Goal: Task Accomplishment & Management: Use online tool/utility

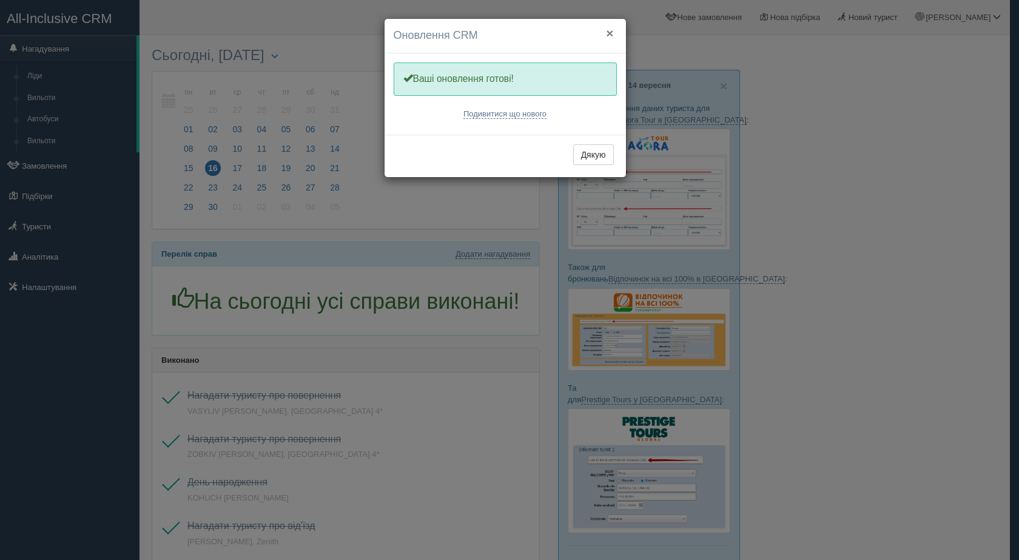
click at [612, 33] on button "×" at bounding box center [609, 33] width 7 height 13
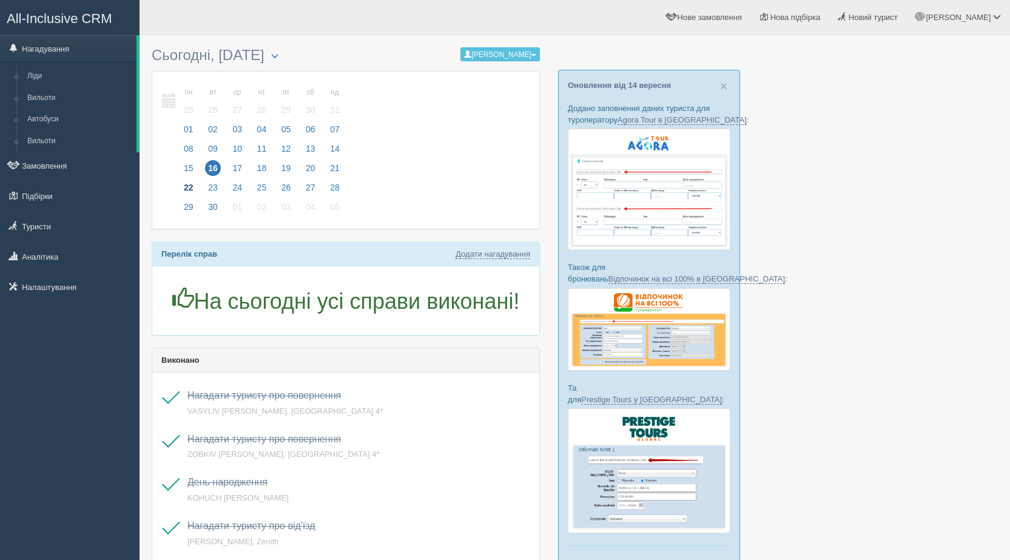
click at [183, 183] on span "22" at bounding box center [189, 188] width 16 height 16
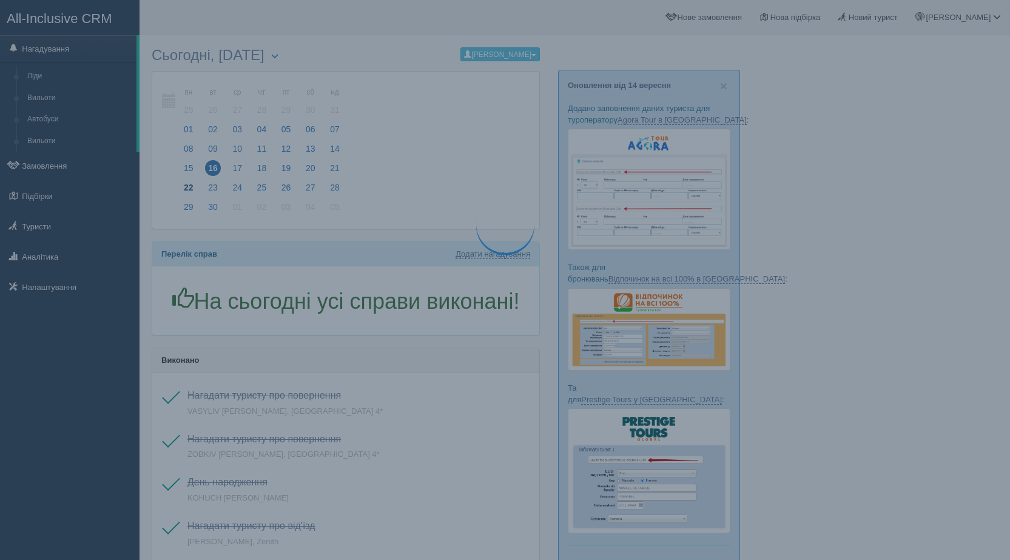
click at [183, 183] on span "22" at bounding box center [189, 188] width 16 height 16
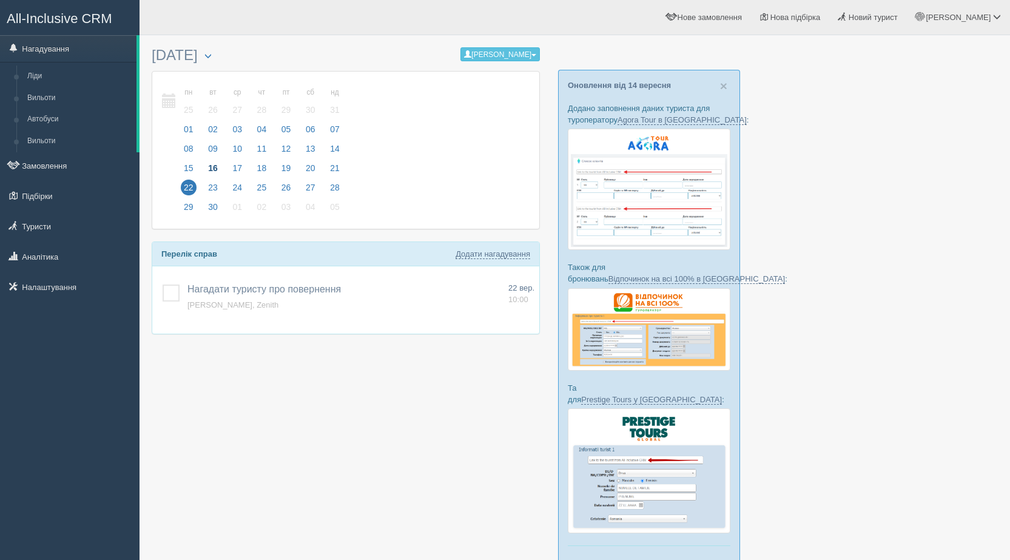
click at [183, 183] on span "22" at bounding box center [189, 188] width 16 height 16
click at [482, 57] on button "[PERSON_NAME]" at bounding box center [499, 54] width 79 height 14
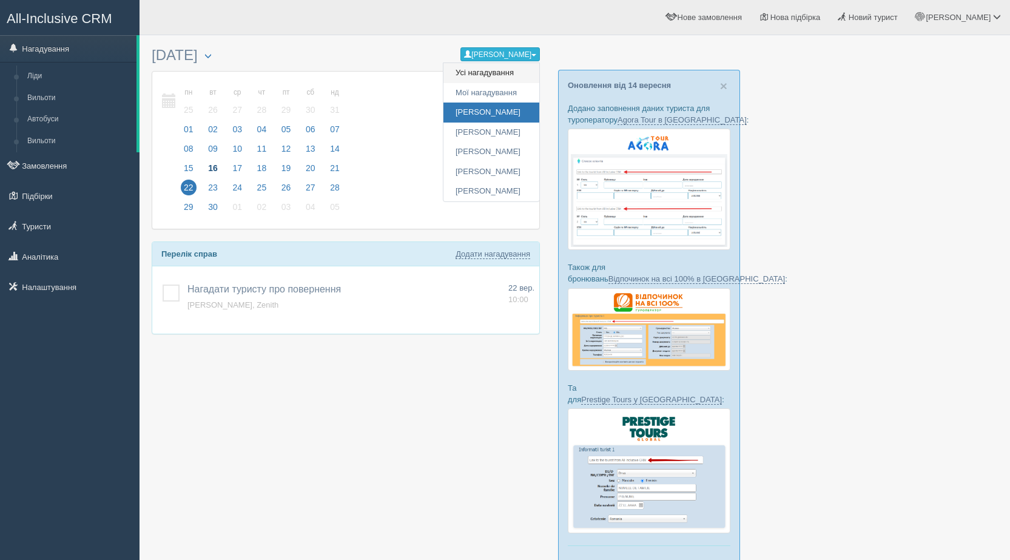
click at [486, 70] on span "Усі нагадування" at bounding box center [485, 72] width 58 height 9
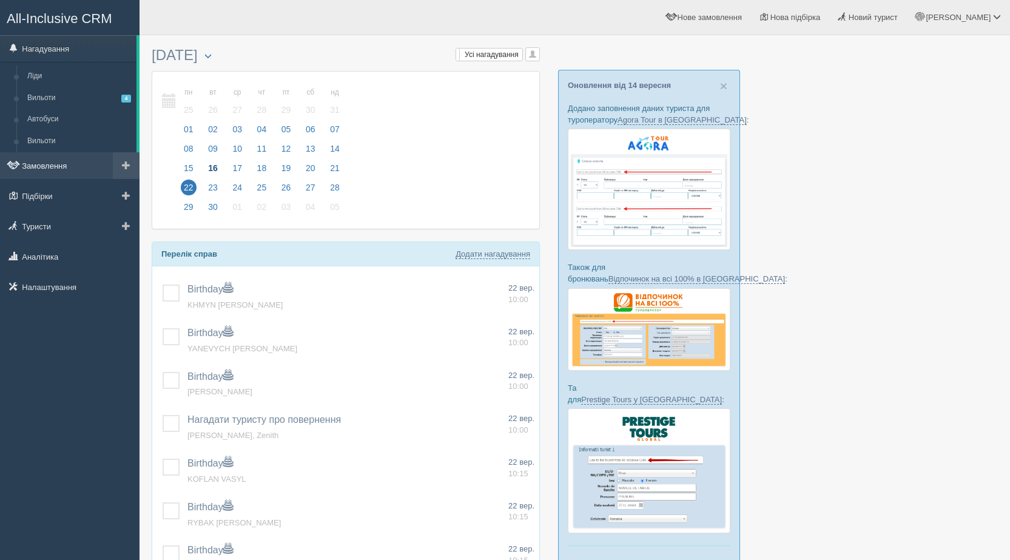
click at [33, 173] on link "Замовлення" at bounding box center [70, 165] width 140 height 27
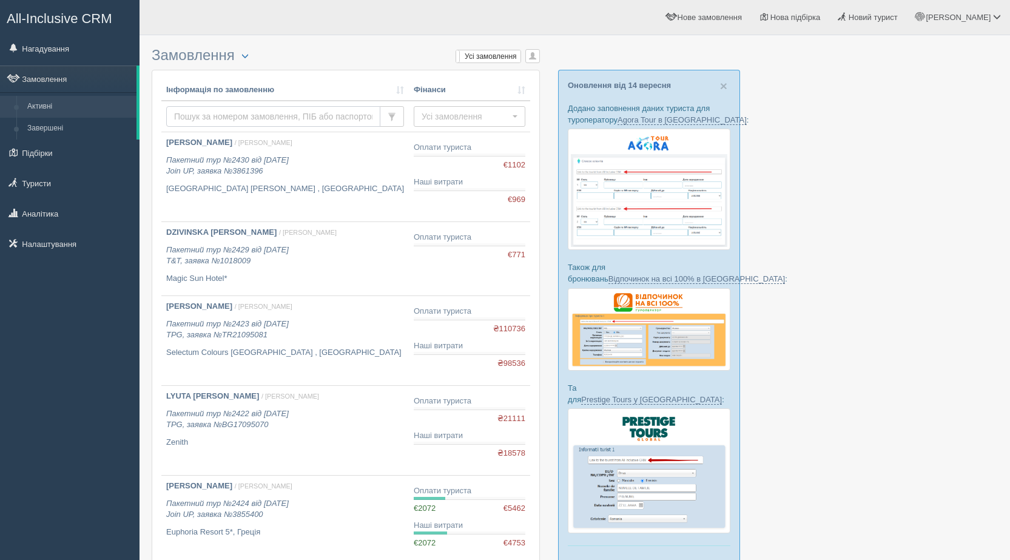
click at [348, 110] on input "text" at bounding box center [273, 116] width 214 height 21
type input "22.09"
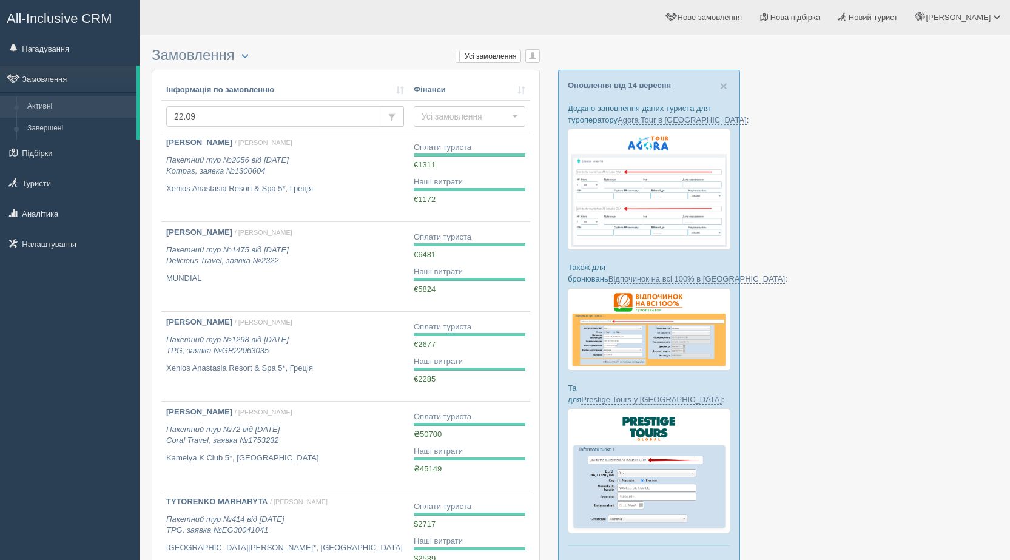
click at [226, 118] on input "22.09" at bounding box center [273, 116] width 214 height 21
type input "22.09.2025"
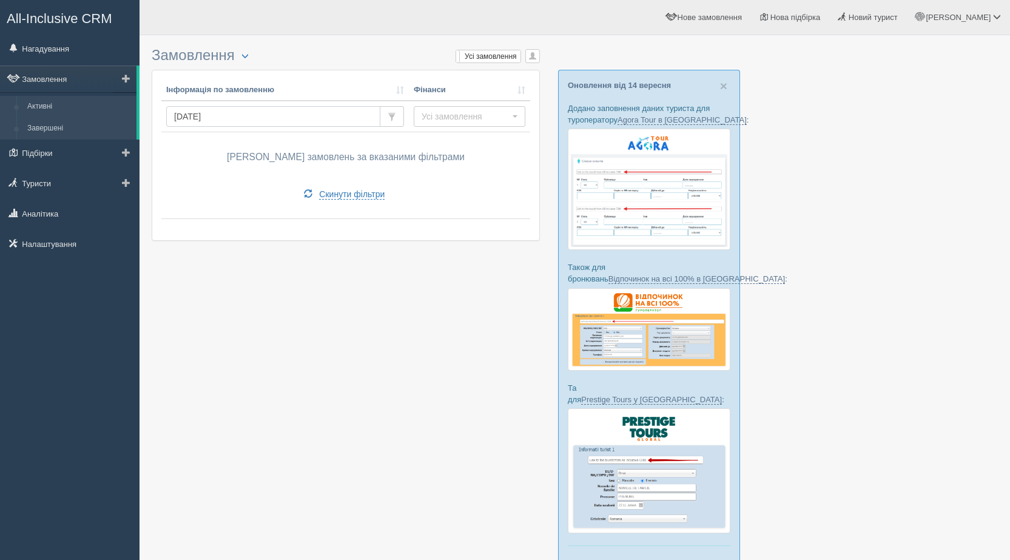
drag, startPoint x: 286, startPoint y: 116, endPoint x: 130, endPoint y: 130, distance: 156.5
click at [130, 130] on div "All-Inclusive CRM Нагадування Замовлення Активні" at bounding box center [505, 322] width 1010 height 644
click at [45, 82] on link "Замовлення" at bounding box center [68, 79] width 136 height 27
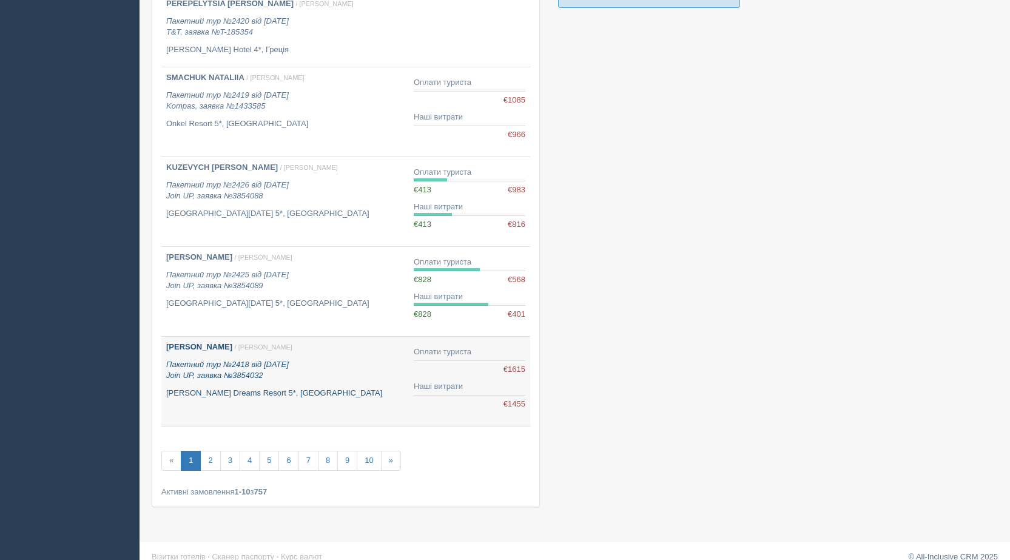
scroll to position [587, 0]
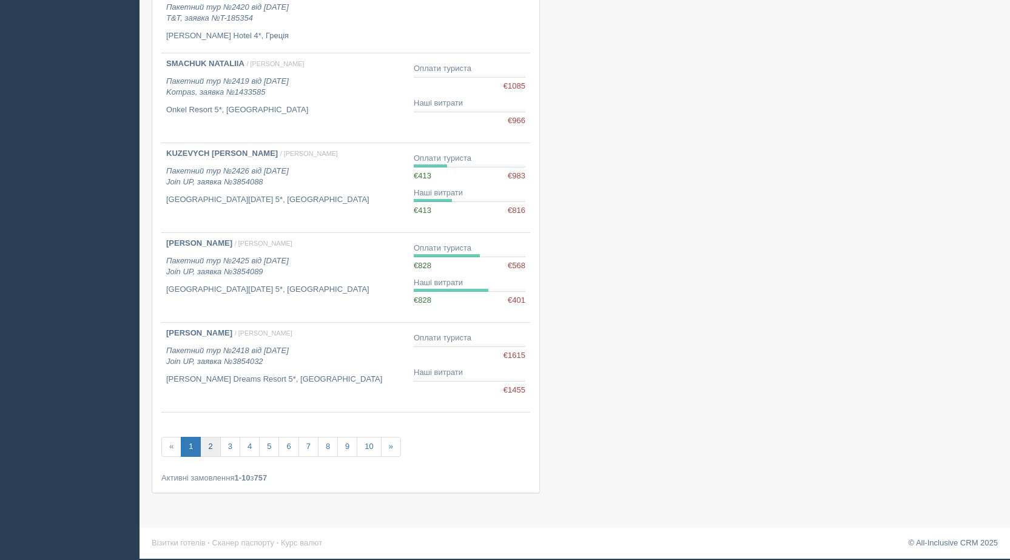
click at [205, 446] on link "2" at bounding box center [210, 447] width 20 height 20
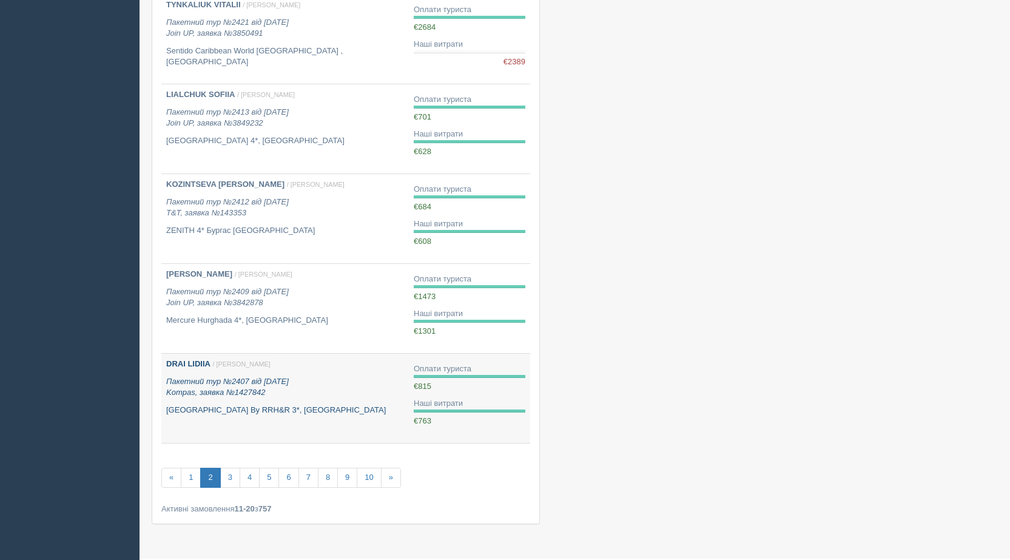
scroll to position [607, 0]
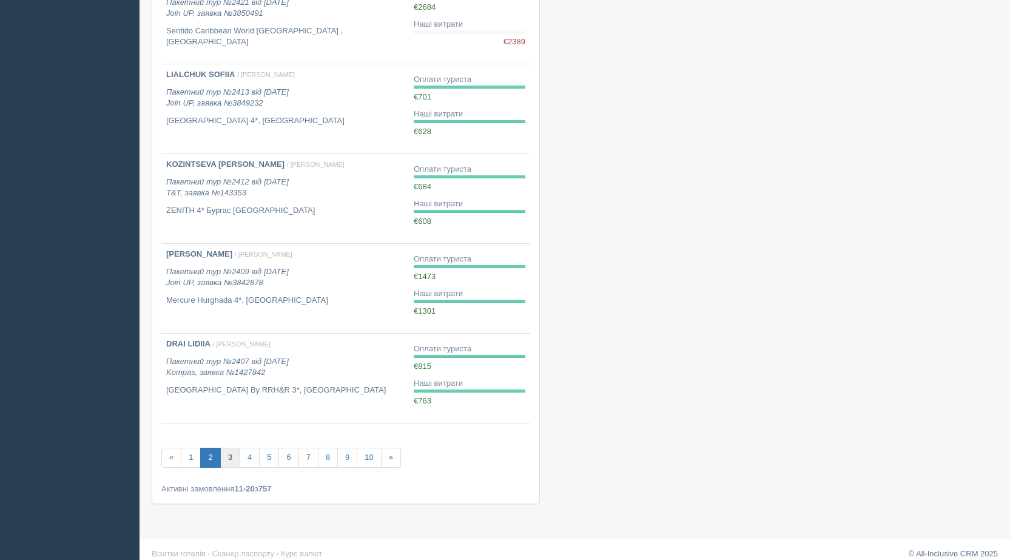
click at [227, 450] on link "3" at bounding box center [230, 458] width 20 height 20
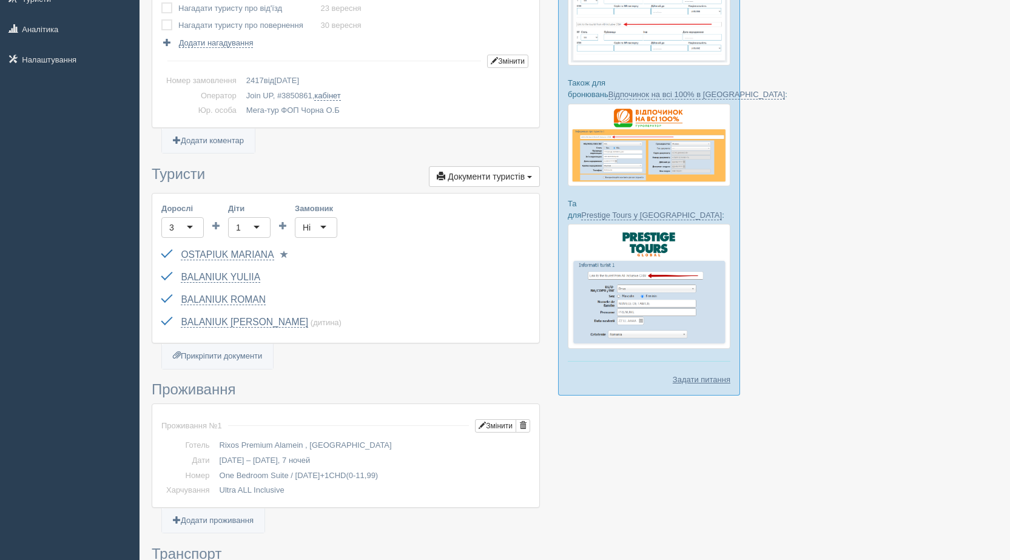
scroll to position [364, 0]
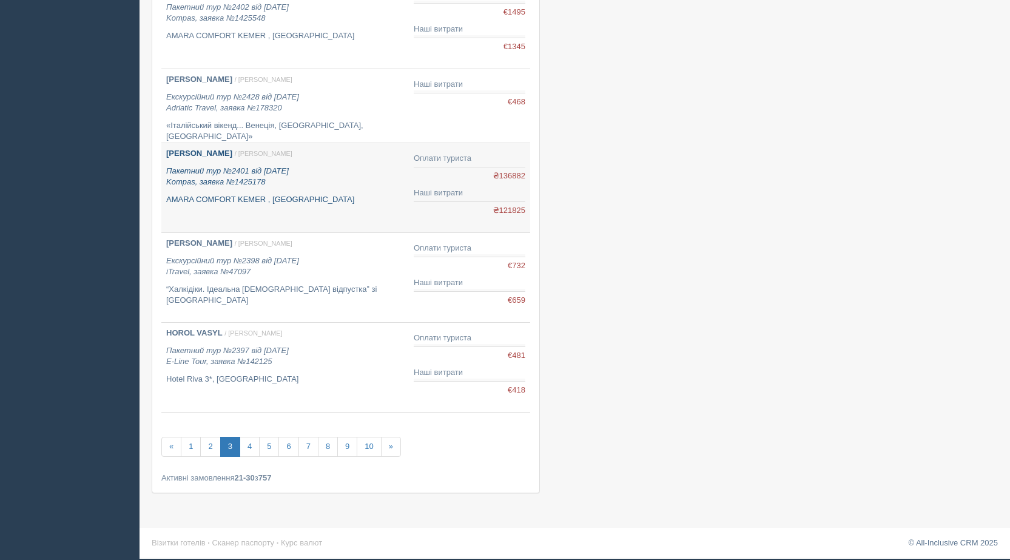
scroll to position [602, 0]
